Goal: Check status: Check status

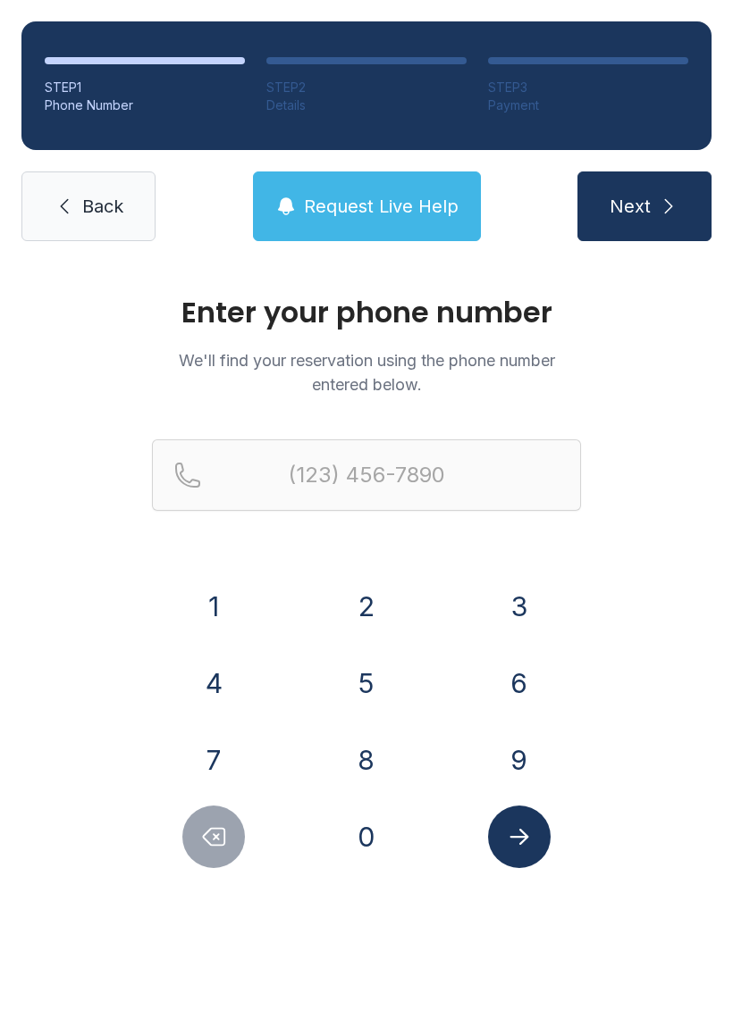
click at [528, 596] on button "3" at bounding box center [519, 606] width 63 height 63
click at [384, 818] on button "0" at bounding box center [366, 837] width 63 height 63
click at [361, 689] on button "5" at bounding box center [366, 683] width 63 height 63
click at [530, 689] on button "6" at bounding box center [519, 683] width 63 height 63
click at [252, 594] on div "1" at bounding box center [214, 606] width 124 height 63
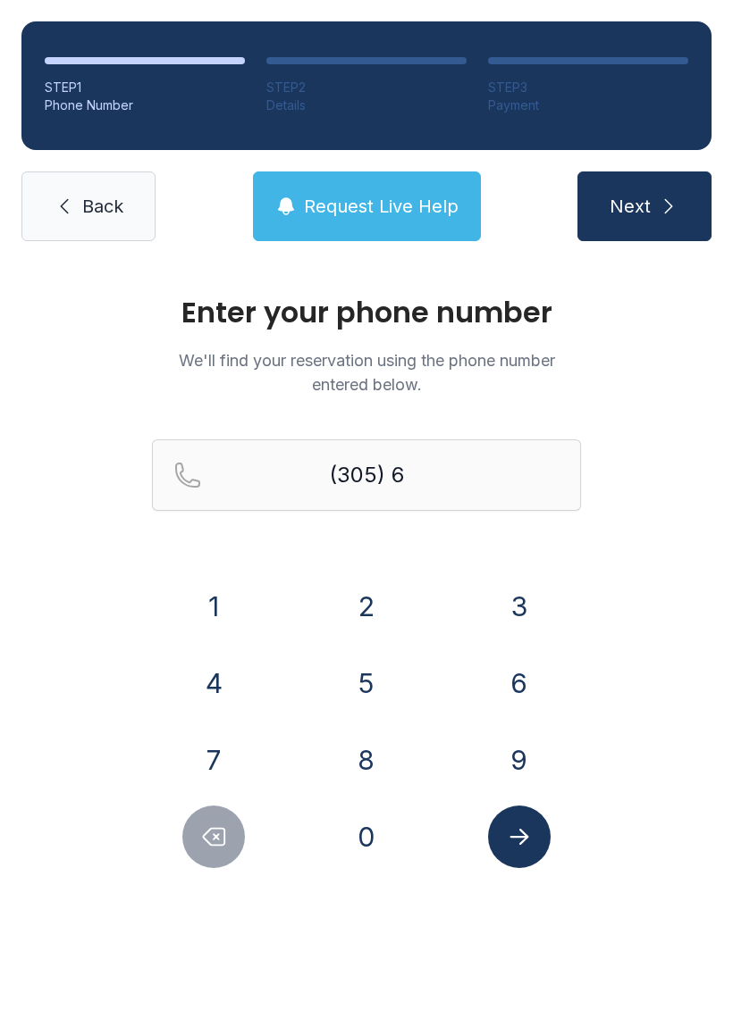
click at [519, 740] on button "9" at bounding box center [519, 760] width 63 height 63
click at [231, 824] on button "Delete number" at bounding box center [213, 837] width 63 height 63
click at [212, 575] on button "1" at bounding box center [213, 606] width 63 height 63
click at [527, 756] on button "9" at bounding box center [519, 760] width 63 height 63
click at [511, 604] on button "3" at bounding box center [519, 606] width 63 height 63
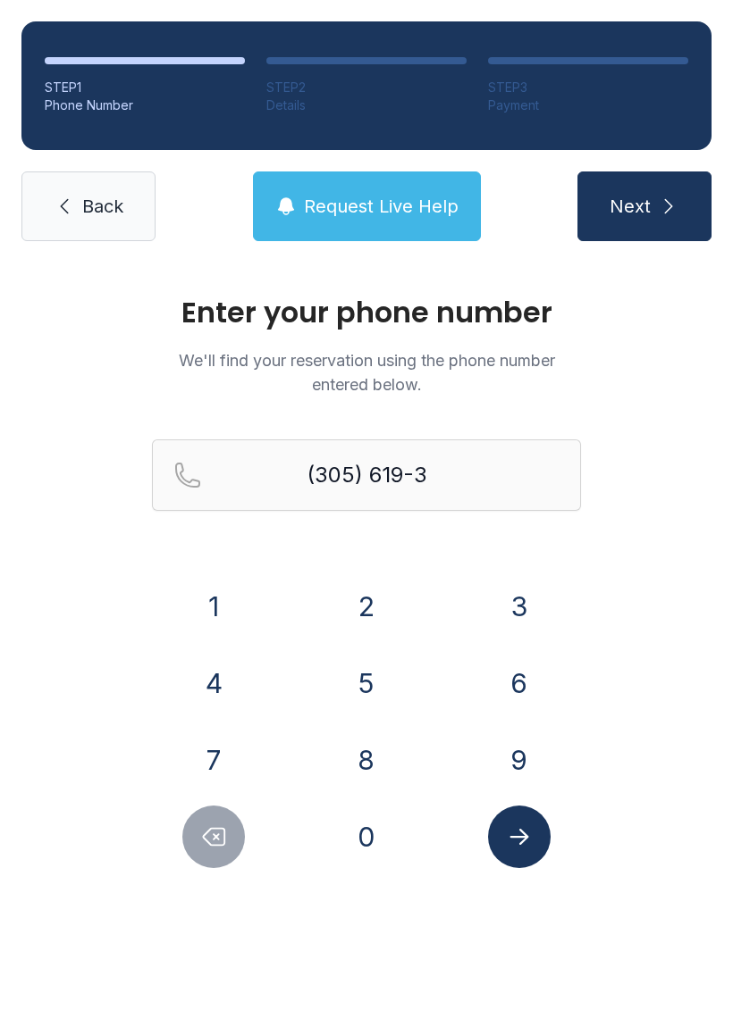
click at [370, 680] on button "5" at bounding box center [366, 683] width 63 height 63
click at [373, 747] on button "8" at bounding box center [366, 760] width 63 height 63
click at [364, 753] on button "8" at bounding box center [366, 760] width 63 height 63
type input "[PHONE_NUMBER]"
click at [530, 846] on icon "Submit lookup form" at bounding box center [519, 837] width 27 height 27
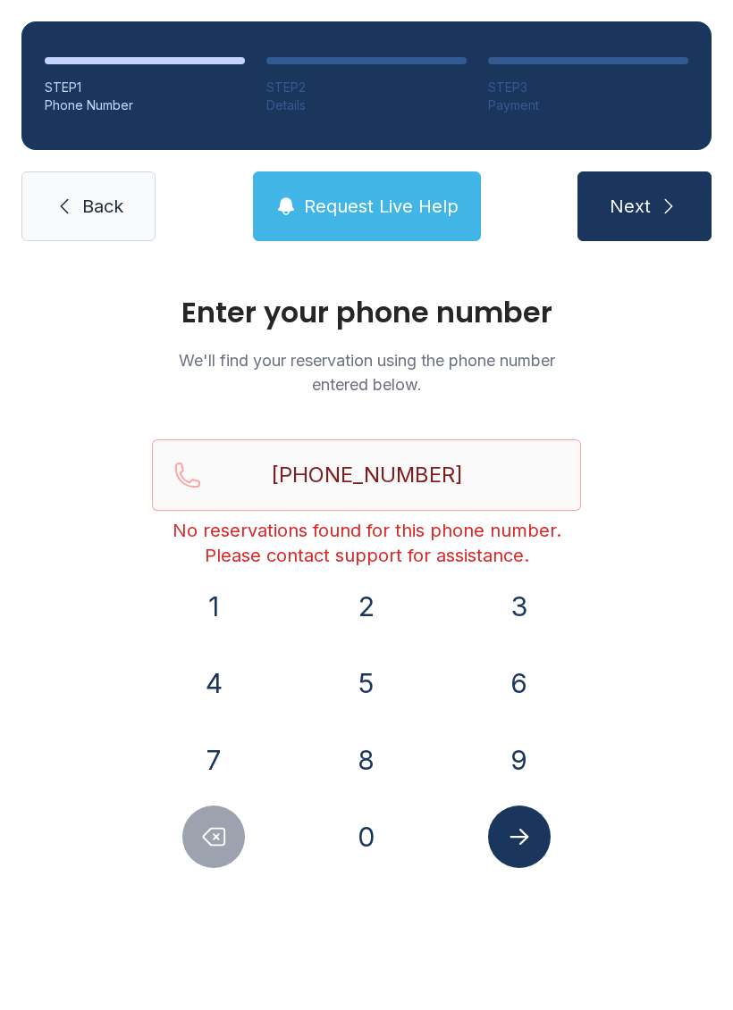
click at [91, 199] on span "Back" at bounding box center [102, 206] width 41 height 25
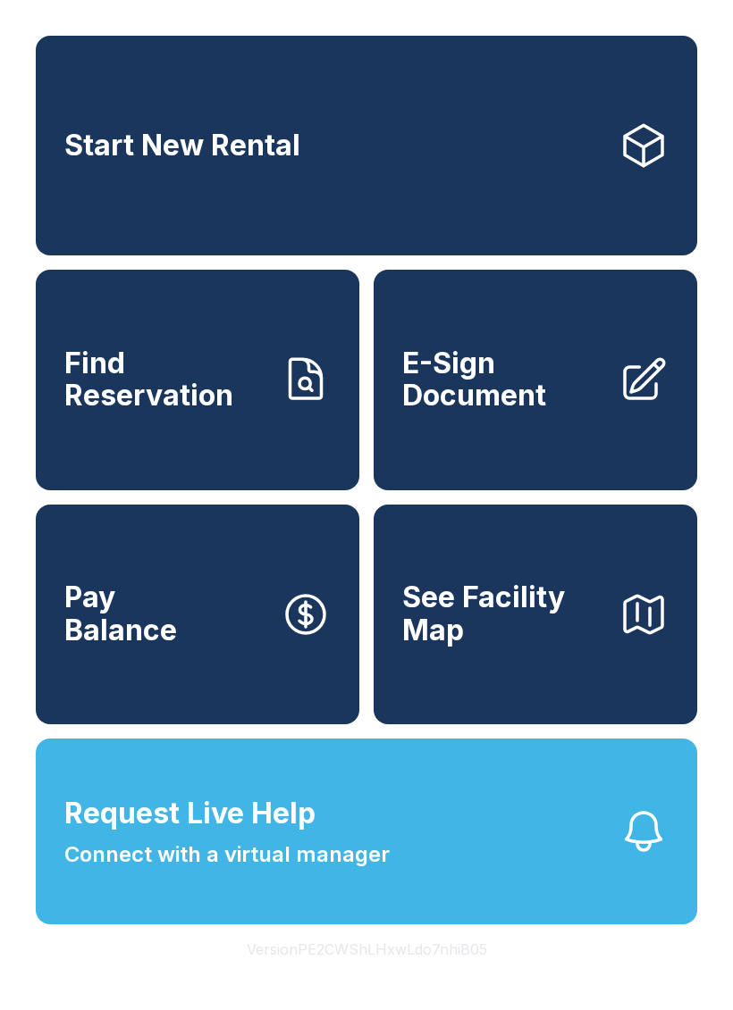
click at [596, 640] on span "See Facility Map" at bounding box center [503, 614] width 202 height 65
click at [413, 867] on button "Request Live Help Connect with a virtual manager" at bounding box center [366, 832] width 661 height 186
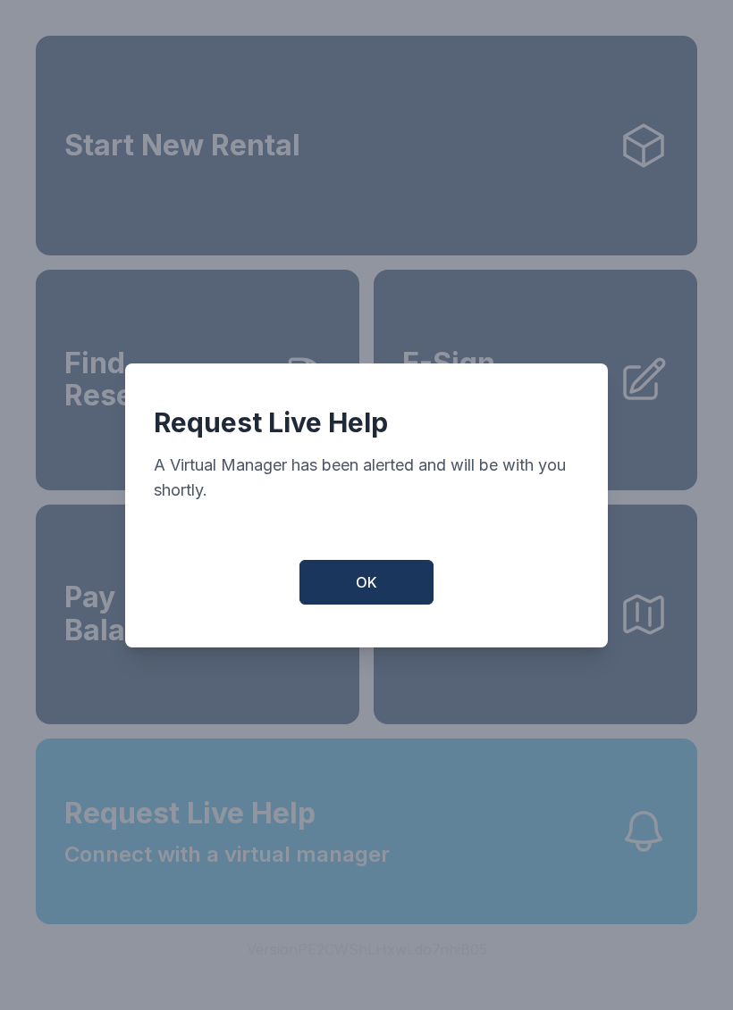
click at [388, 583] on button "OK" at bounding box center [366, 582] width 134 height 45
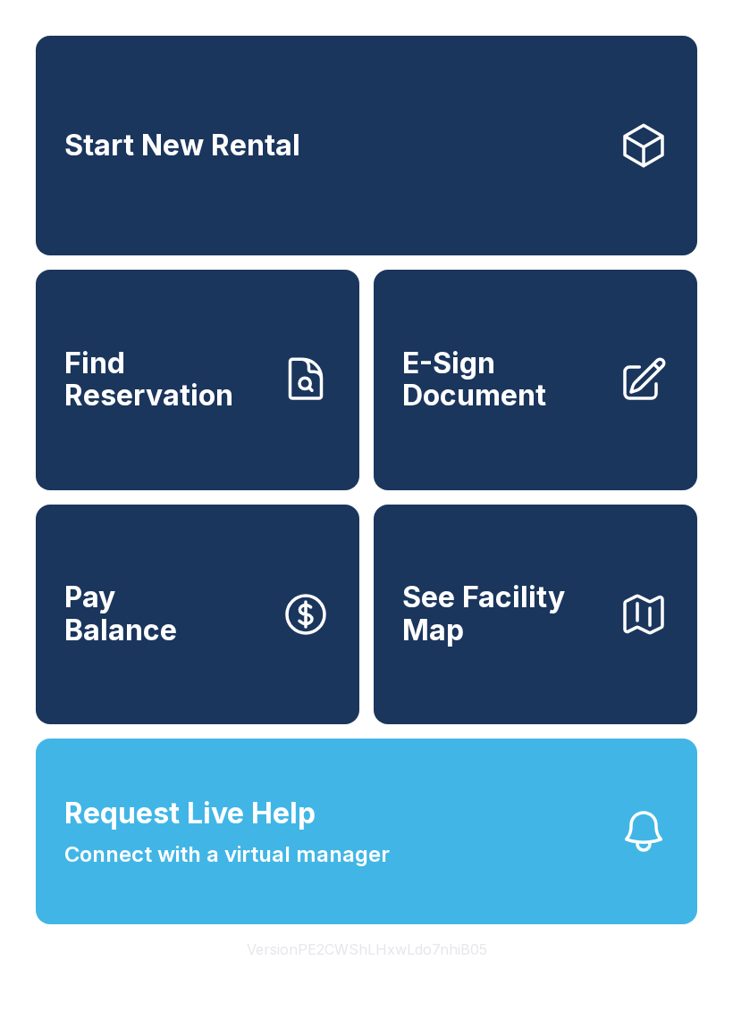
click at [243, 440] on link "Find Reservation" at bounding box center [197, 380] width 323 height 220
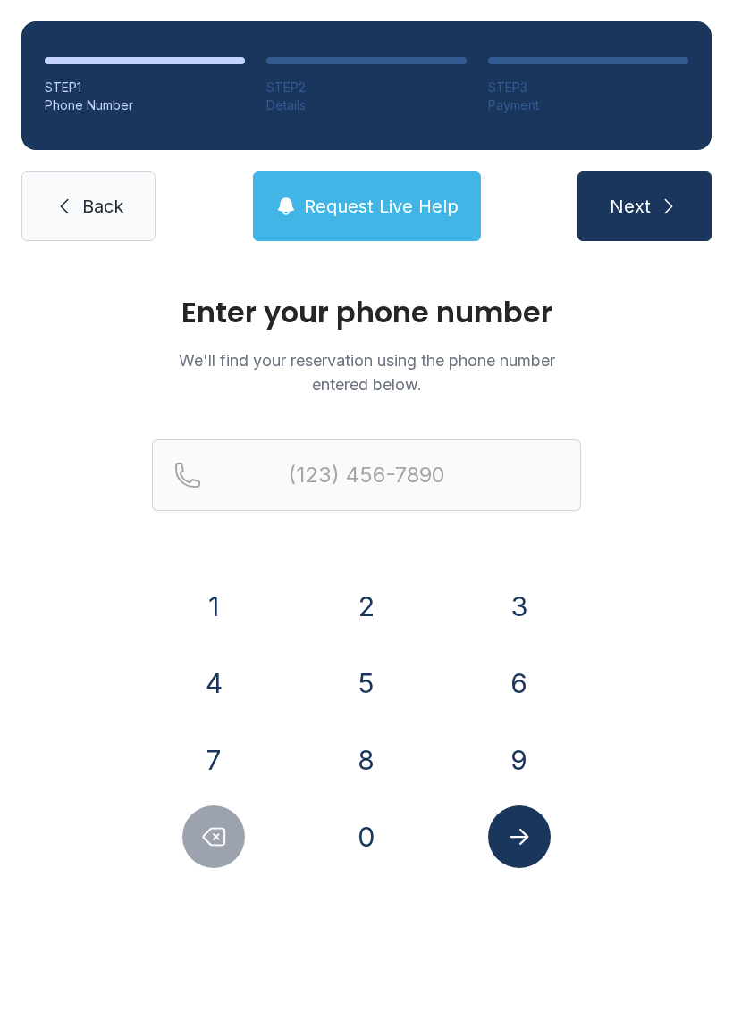
click at [536, 593] on button "3" at bounding box center [519, 606] width 63 height 63
click at [388, 838] on button "0" at bounding box center [366, 837] width 63 height 63
click at [391, 699] on button "5" at bounding box center [366, 683] width 63 height 63
click at [516, 675] on button "6" at bounding box center [519, 683] width 63 height 63
click at [230, 594] on button "1" at bounding box center [213, 606] width 63 height 63
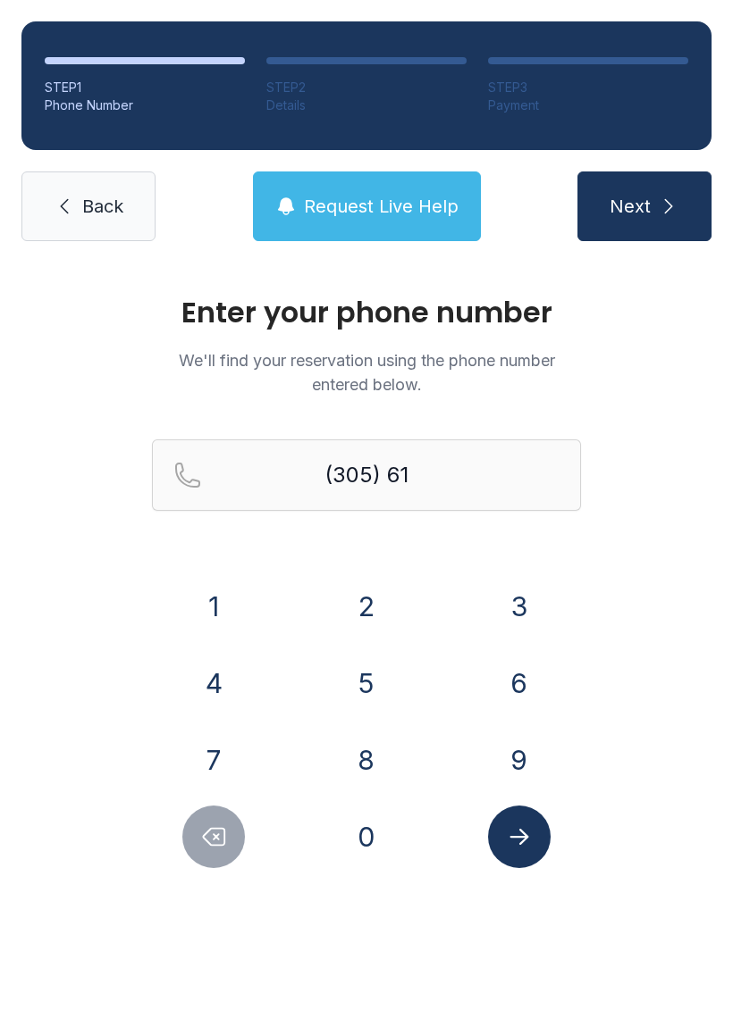
click at [520, 768] on button "9" at bounding box center [519, 760] width 63 height 63
click at [205, 824] on icon "Delete number" at bounding box center [213, 837] width 27 height 27
click at [227, 845] on icon "Delete number" at bounding box center [213, 837] width 27 height 27
click at [226, 844] on icon "Delete number" at bounding box center [213, 837] width 27 height 27
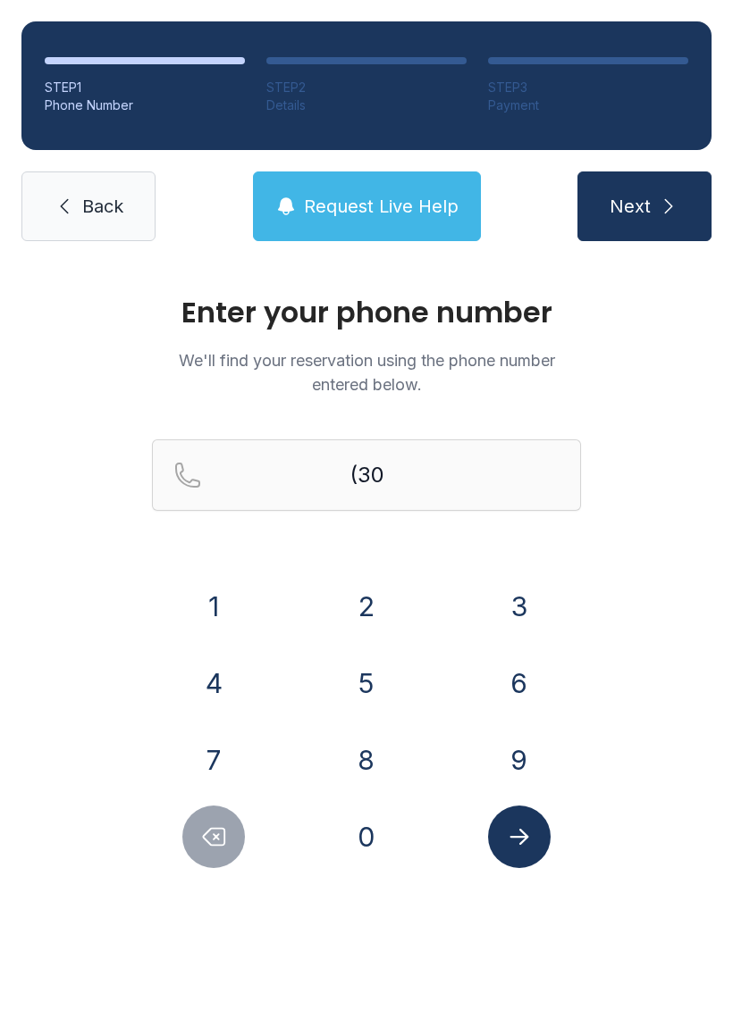
click at [224, 854] on button "Delete number" at bounding box center [213, 837] width 63 height 63
type input "(3"
click at [224, 854] on button "Delete number" at bounding box center [213, 837] width 63 height 63
click at [518, 746] on button "9" at bounding box center [519, 760] width 63 height 63
click at [219, 603] on button "1" at bounding box center [213, 606] width 63 height 63
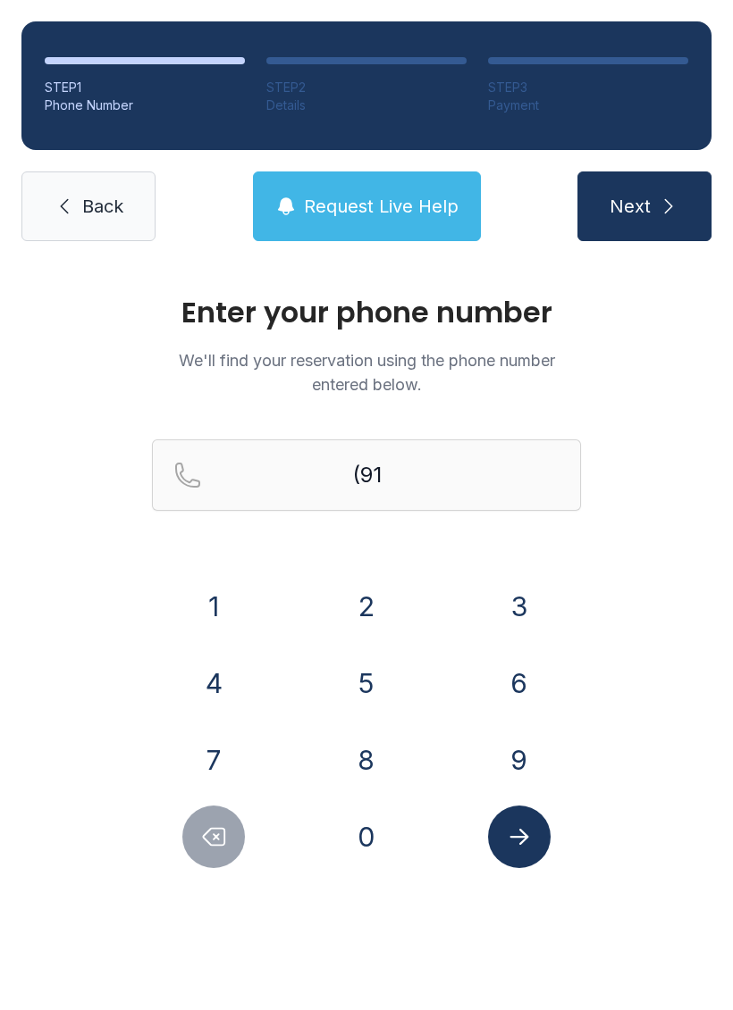
click at [368, 608] on button "2" at bounding box center [366, 606] width 63 height 63
click at [516, 687] on button "6" at bounding box center [519, 683] width 63 height 63
click at [362, 691] on button "5" at bounding box center [366, 683] width 63 height 63
click at [382, 691] on button "5" at bounding box center [366, 683] width 63 height 63
click at [364, 837] on button "0" at bounding box center [366, 837] width 63 height 63
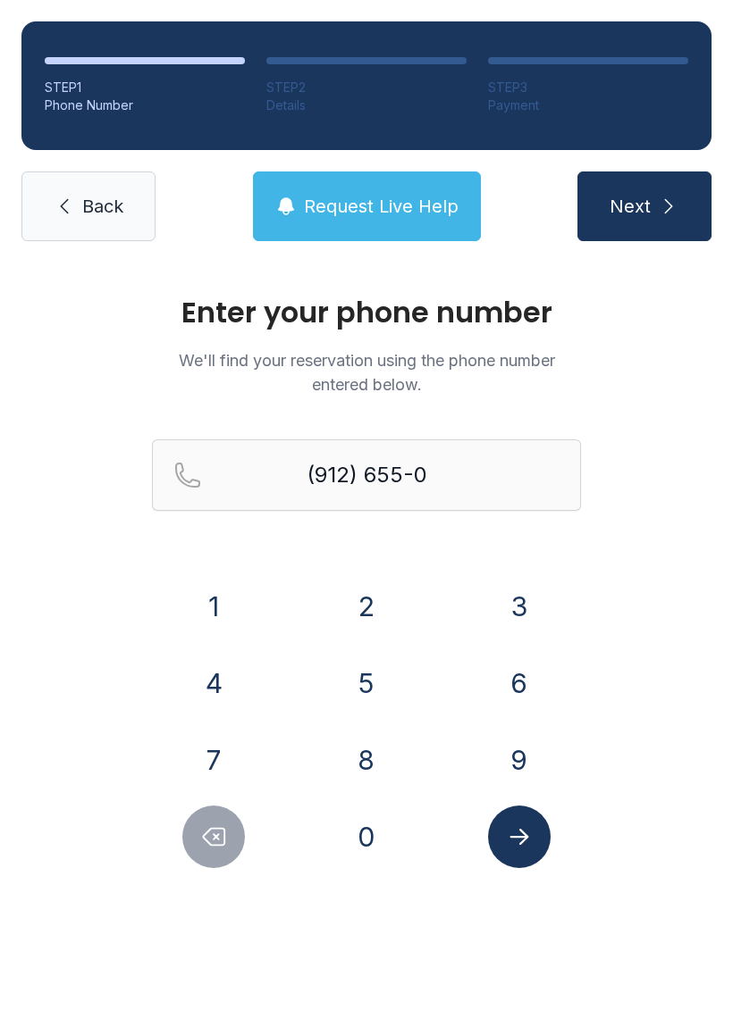
click at [364, 617] on button "2" at bounding box center [366, 606] width 63 height 63
click at [368, 736] on button "8" at bounding box center [366, 760] width 63 height 63
click at [529, 751] on button "9" at bounding box center [519, 760] width 63 height 63
click at [507, 822] on button "Submit lookup form" at bounding box center [519, 837] width 63 height 63
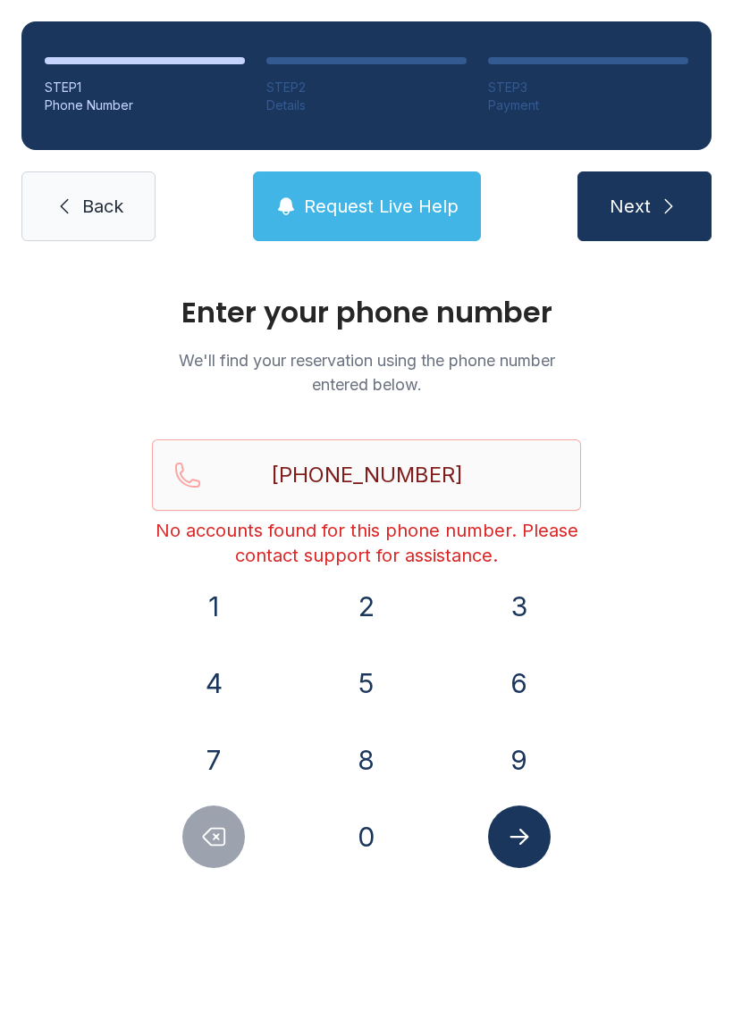
click at [624, 196] on span "Next" at bounding box center [629, 206] width 41 height 25
click at [348, 194] on span "Request Live Help" at bounding box center [381, 206] width 155 height 25
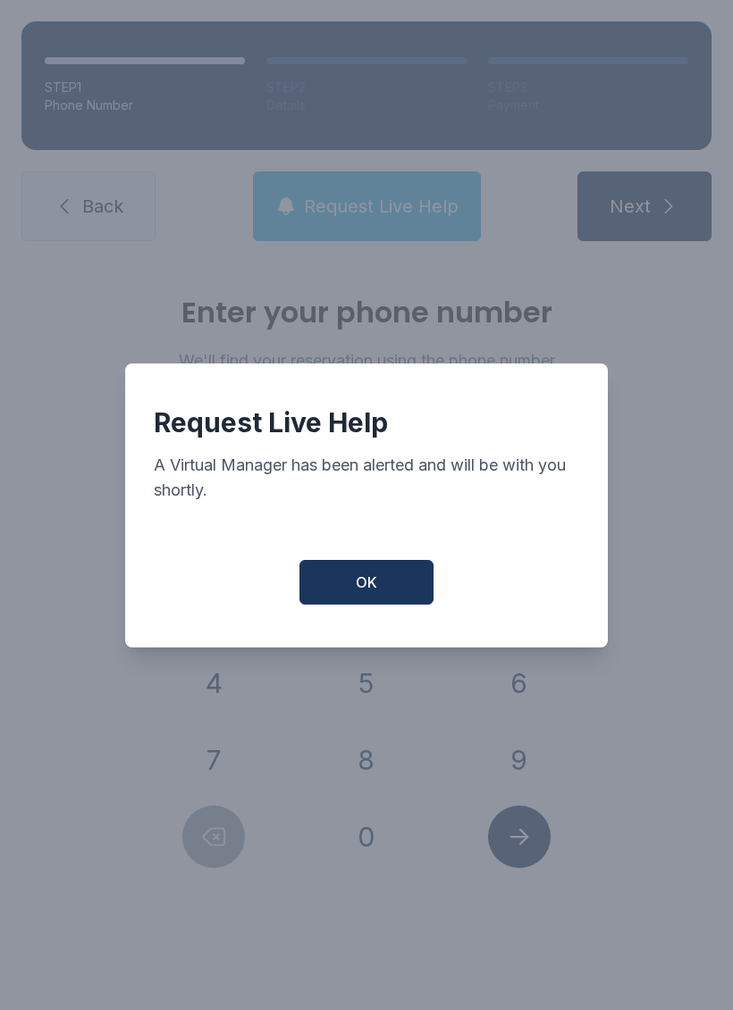
click at [370, 593] on span "OK" at bounding box center [366, 582] width 21 height 21
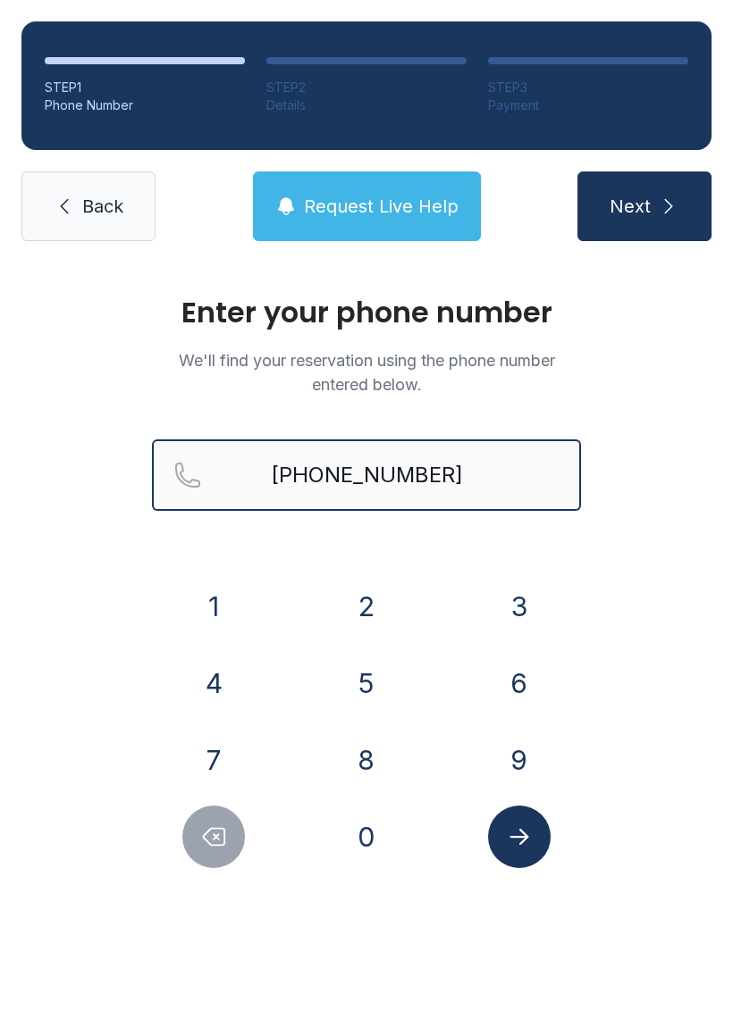
click at [482, 483] on input "[PHONE_NUMBER]" at bounding box center [366, 475] width 429 height 71
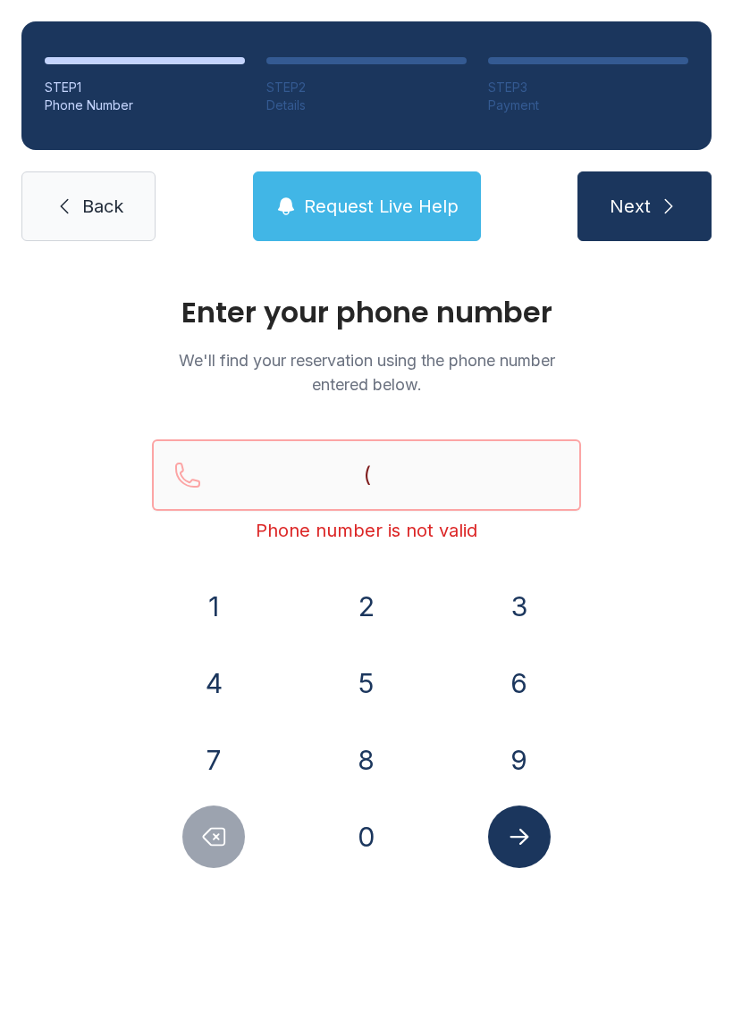
type input "("
click at [516, 724] on div "1 2 3 4 5 6 7 8 9 0" at bounding box center [366, 721] width 429 height 293
click at [532, 748] on button "9" at bounding box center [519, 760] width 63 height 63
click at [372, 826] on button "0" at bounding box center [366, 837] width 63 height 63
click at [507, 599] on button "3" at bounding box center [519, 606] width 63 height 63
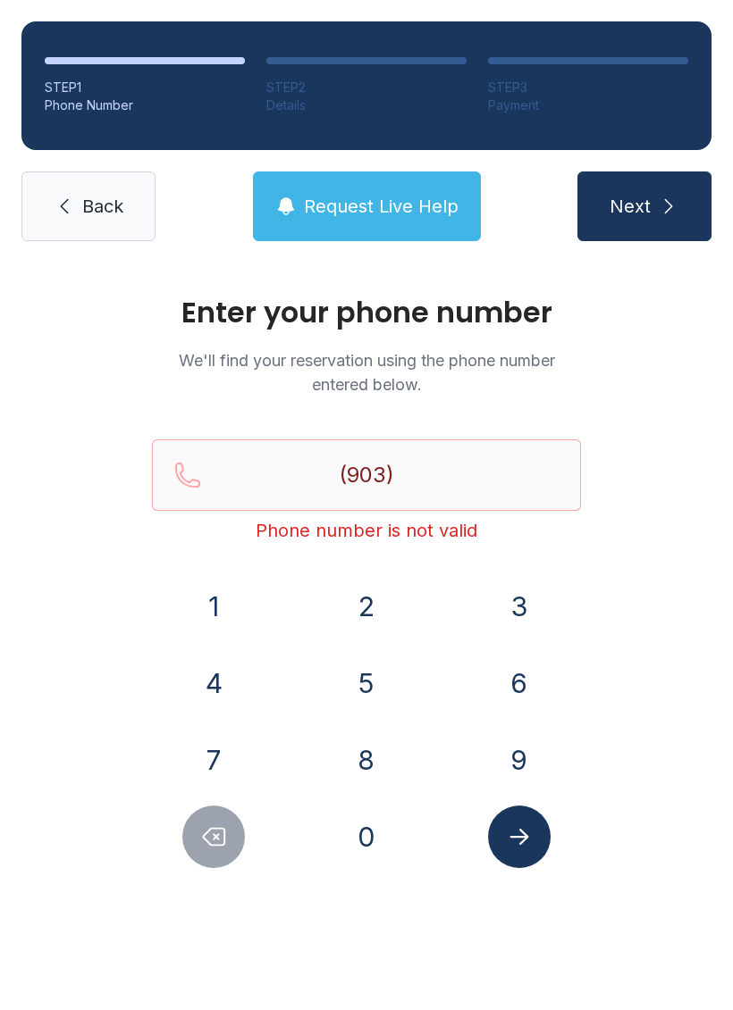
click at [527, 755] on button "9" at bounding box center [519, 760] width 63 height 63
click at [227, 606] on button "1" at bounding box center [213, 606] width 63 height 63
click at [364, 832] on button "0" at bounding box center [366, 837] width 63 height 63
click at [521, 676] on button "6" at bounding box center [519, 683] width 63 height 63
click at [214, 602] on button "1" at bounding box center [213, 606] width 63 height 63
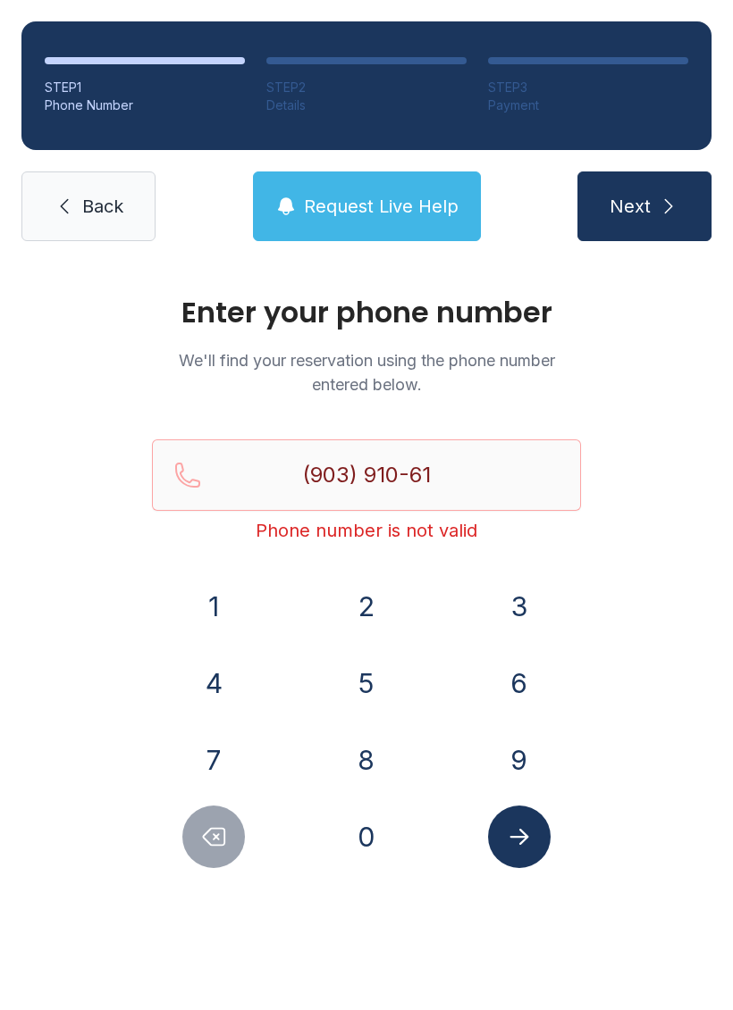
click at [507, 682] on button "6" at bounding box center [519, 683] width 63 height 63
click at [233, 747] on button "7" at bounding box center [213, 760] width 63 height 63
type input "[PHONE_NUMBER]"
click at [531, 833] on icon "Submit lookup form" at bounding box center [519, 837] width 27 height 27
